Goal: Check status: Check status

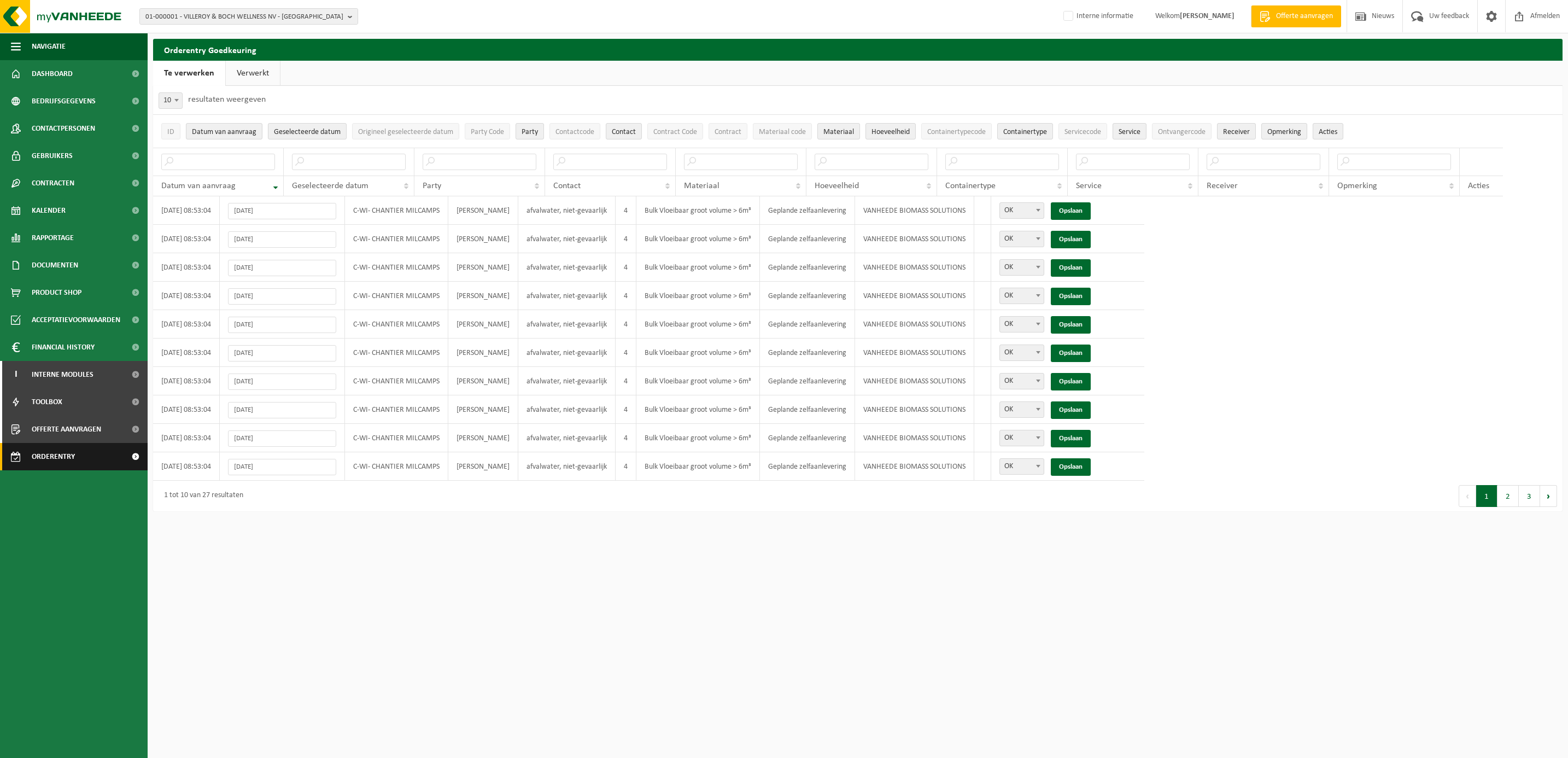
click at [59, 456] on span "Orderentry Goedkeuring" at bounding box center [77, 456] width 92 height 28
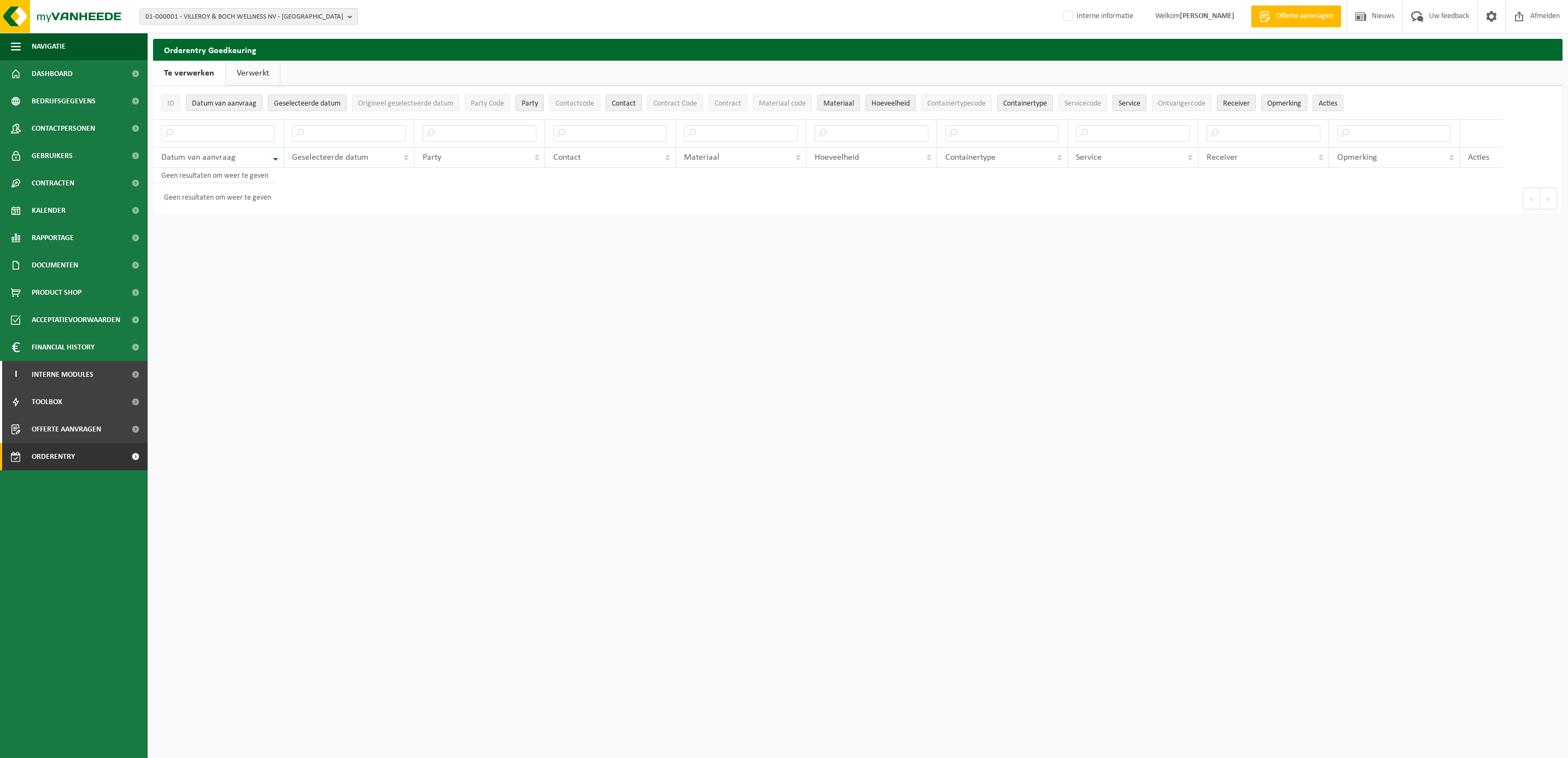
click at [59, 456] on span "Orderentry Goedkeuring" at bounding box center [77, 456] width 92 height 28
